Goal: Task Accomplishment & Management: Manage account settings

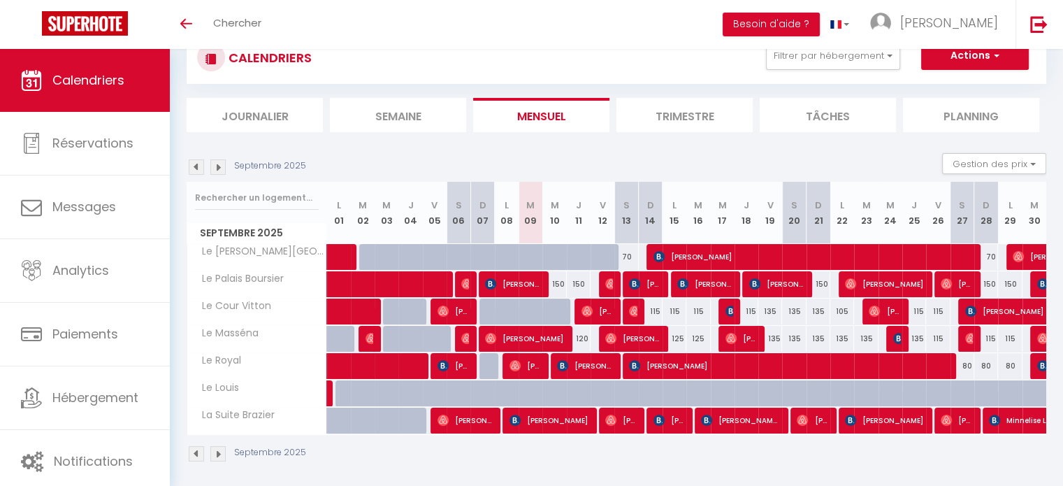
scroll to position [52, 0]
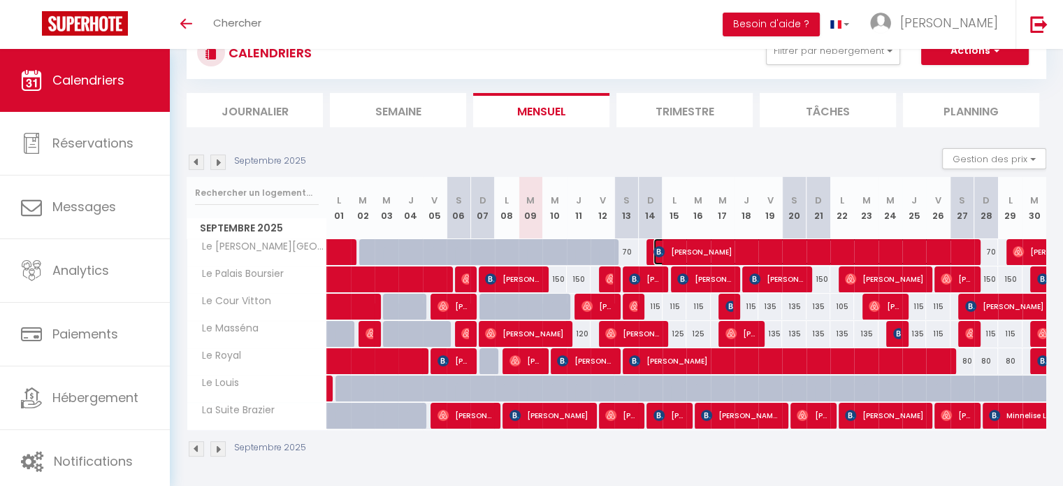
click at [735, 247] on span "[PERSON_NAME]" at bounding box center [811, 251] width 316 height 27
select select "OK"
select select "KO"
select select "0"
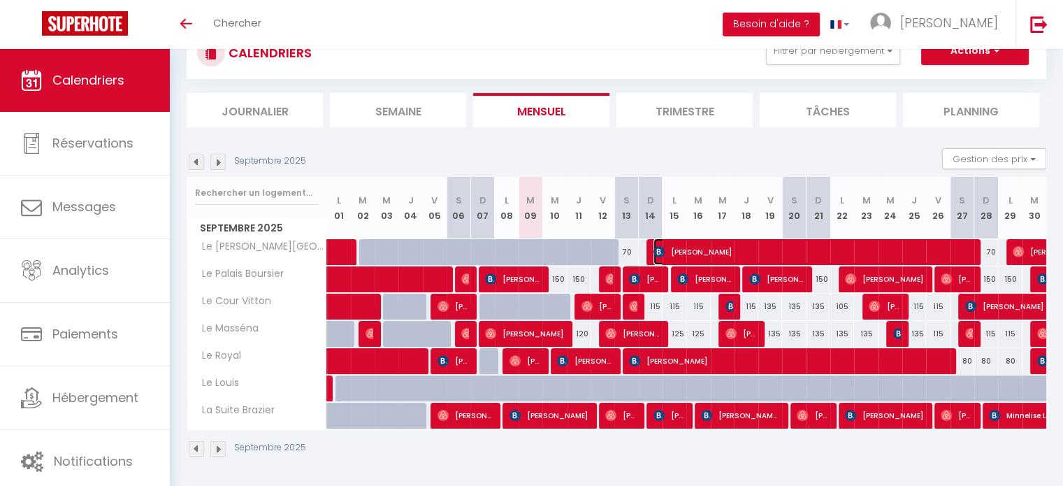
select select "1"
select select
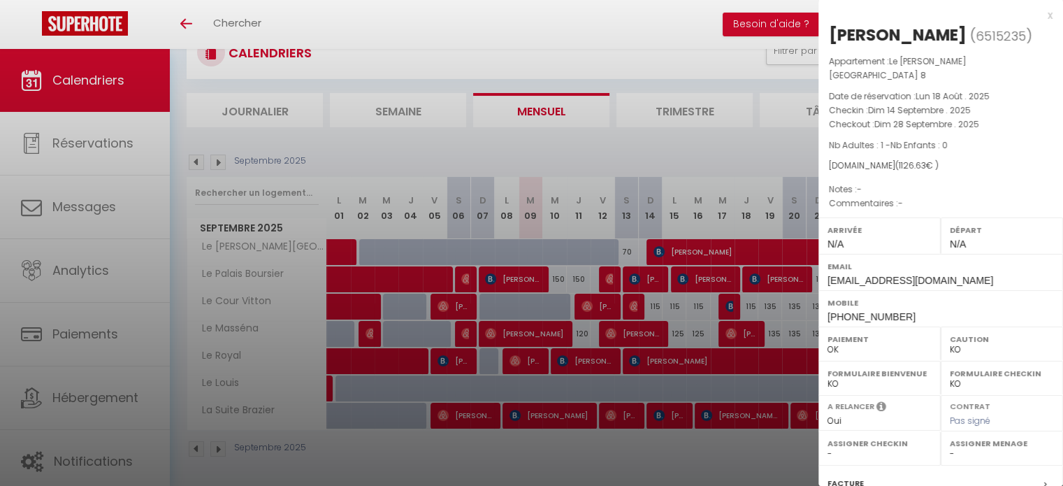
click at [1037, 19] on div "x" at bounding box center [935, 15] width 234 height 17
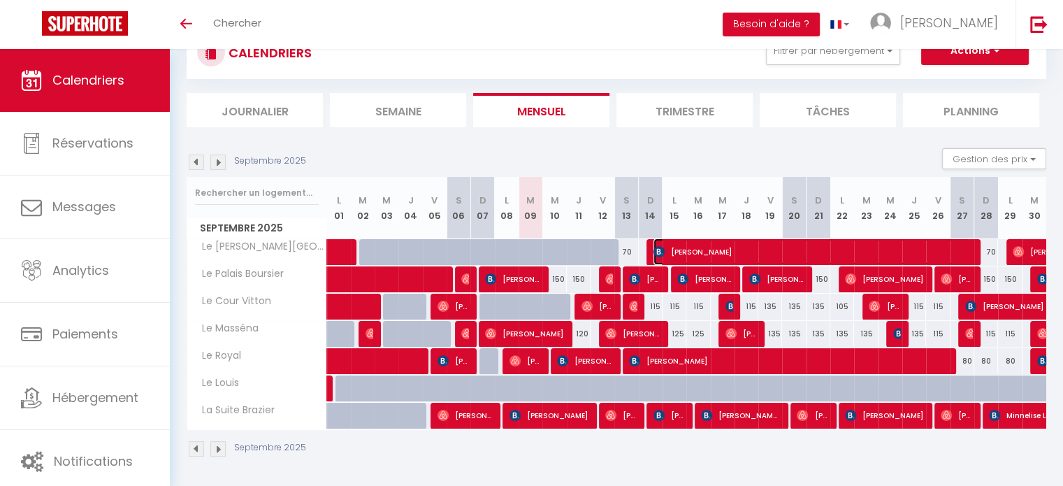
click at [736, 247] on span "[PERSON_NAME]" at bounding box center [811, 251] width 316 height 27
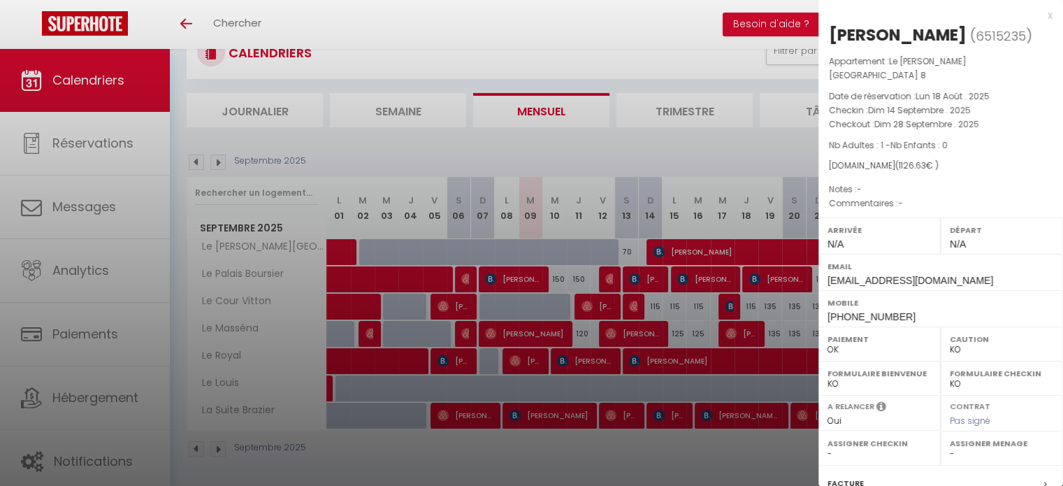
click at [1037, 18] on div "x" at bounding box center [935, 15] width 234 height 17
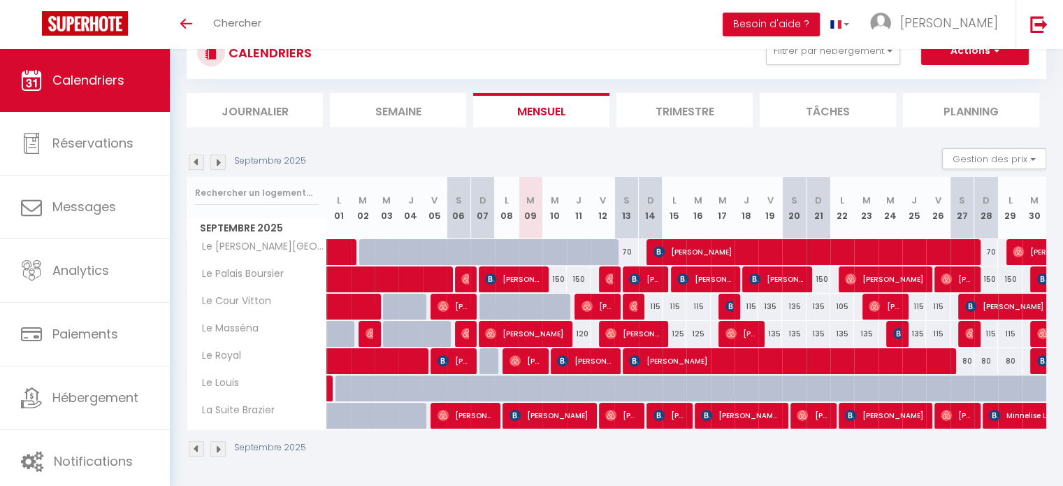
scroll to position [0, 0]
click at [585, 309] on img at bounding box center [586, 305] width 11 height 11
select select "OK"
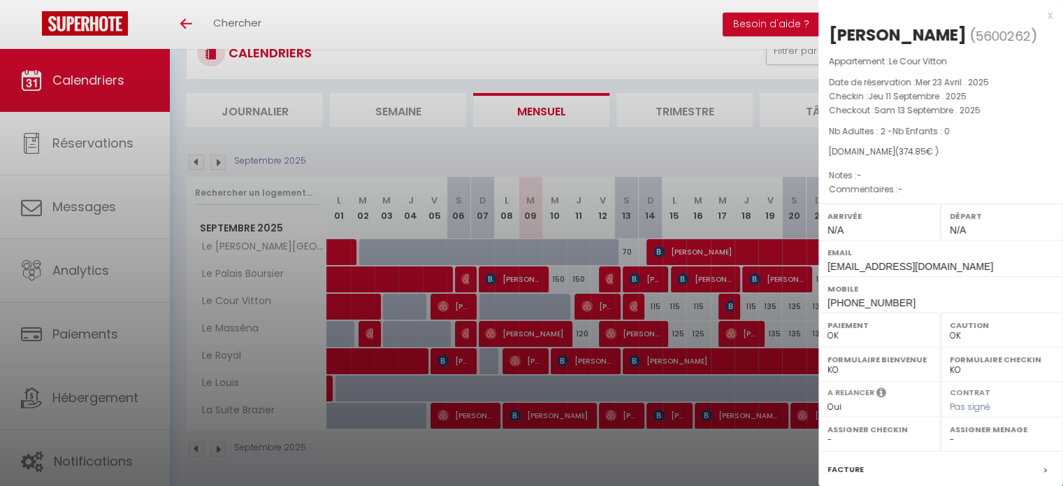
click at [1034, 18] on div "x" at bounding box center [935, 15] width 234 height 17
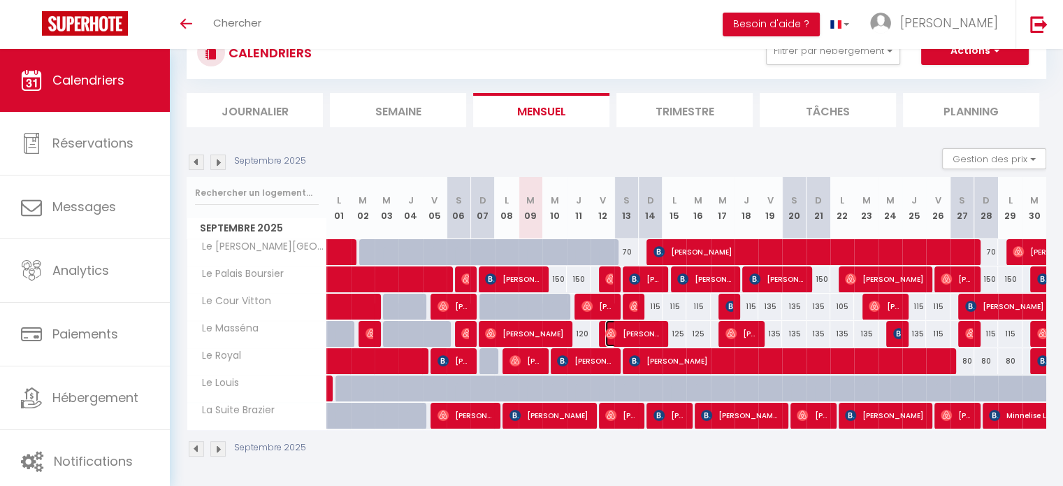
click at [644, 335] on span "[PERSON_NAME]" at bounding box center [632, 333] width 55 height 27
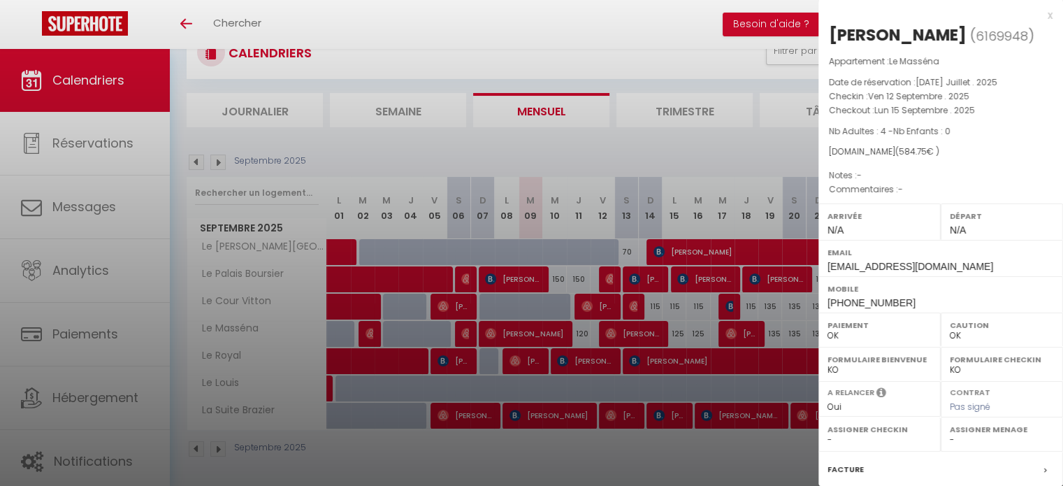
click at [1040, 16] on div "x" at bounding box center [935, 15] width 234 height 17
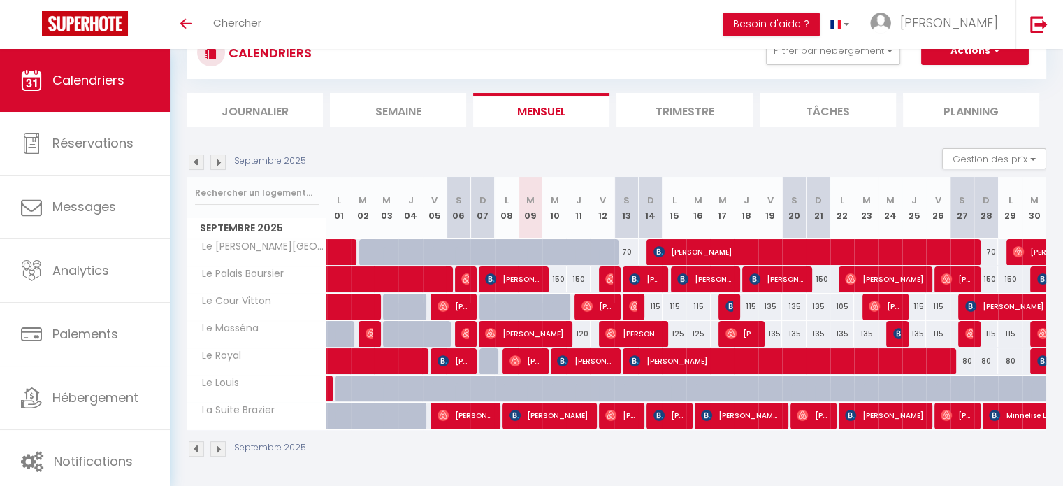
drag, startPoint x: 447, startPoint y: 151, endPoint x: 439, endPoint y: 147, distance: 8.4
click at [447, 151] on div "Septembre 2025 Gestion des prix Nb Nuits minimum Règles Disponibilité" at bounding box center [616, 162] width 859 height 29
